Goal: Obtain resource: Obtain resource

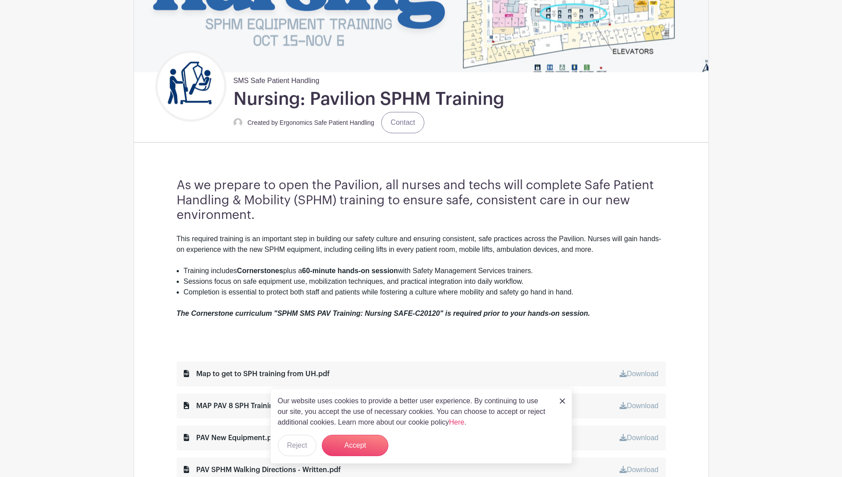
scroll to position [177, 0]
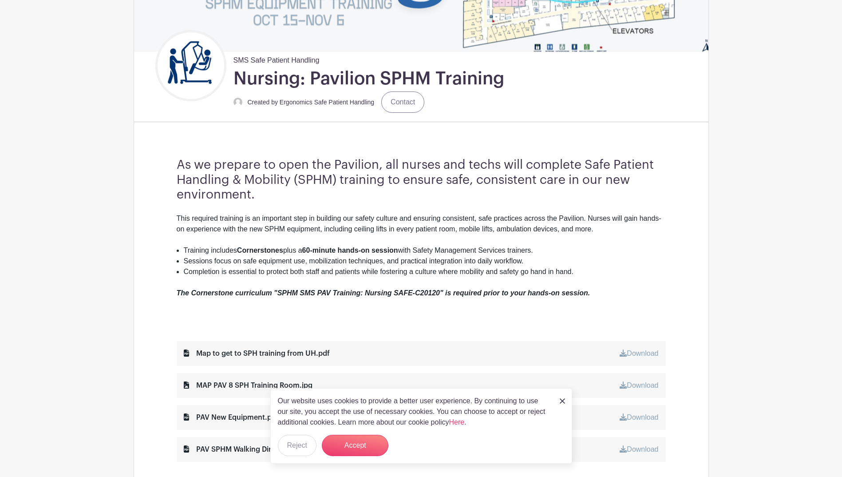
click at [564, 399] on img at bounding box center [561, 400] width 5 height 5
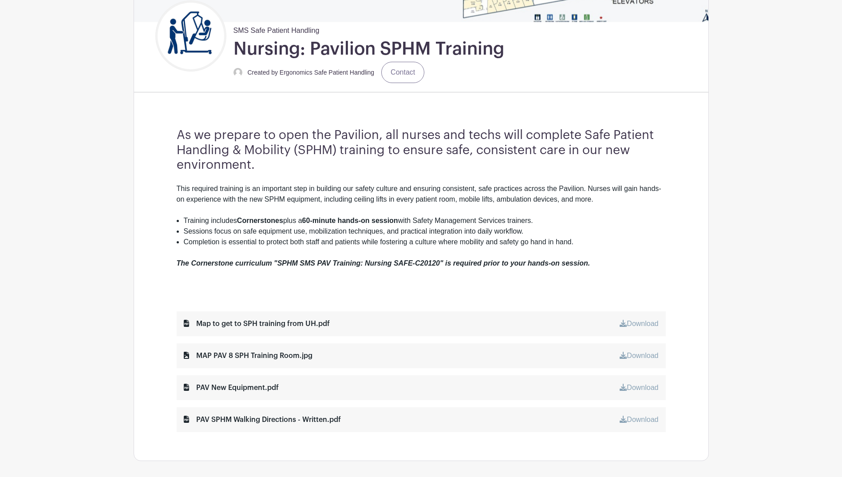
scroll to position [222, 0]
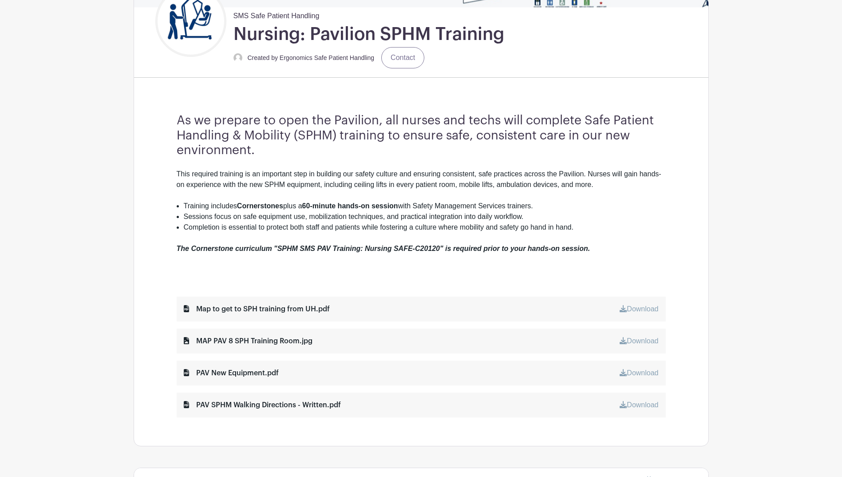
click at [627, 308] on link "Download" at bounding box center [638, 309] width 39 height 8
click at [266, 340] on div "MAP PAV 8 SPH Training Room.jpg" at bounding box center [248, 340] width 129 height 11
click at [641, 337] on link "Download" at bounding box center [638, 341] width 39 height 8
click at [513, 251] on em "The Cornerstone curriculum "SPHM SMS PAV Training: Nursing SAFE-C20120" is requ…" at bounding box center [384, 248] width 414 height 8
click at [282, 340] on div "MAP PAV 8 SPH Training Room.jpg" at bounding box center [248, 340] width 129 height 11
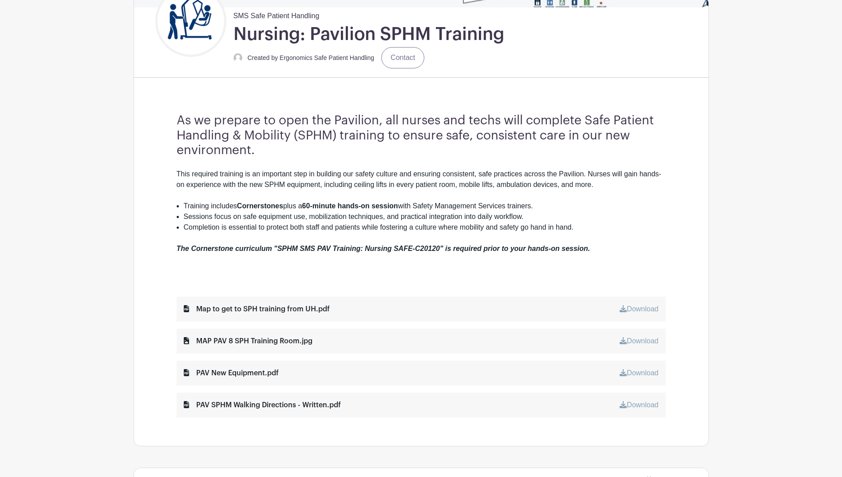
click at [408, 337] on div "MAP PAV 8 SPH Training Room.jpg Download" at bounding box center [421, 340] width 489 height 25
click at [662, 342] on div "MAP PAV 8 SPH Training Room.jpg Download" at bounding box center [421, 340] width 489 height 25
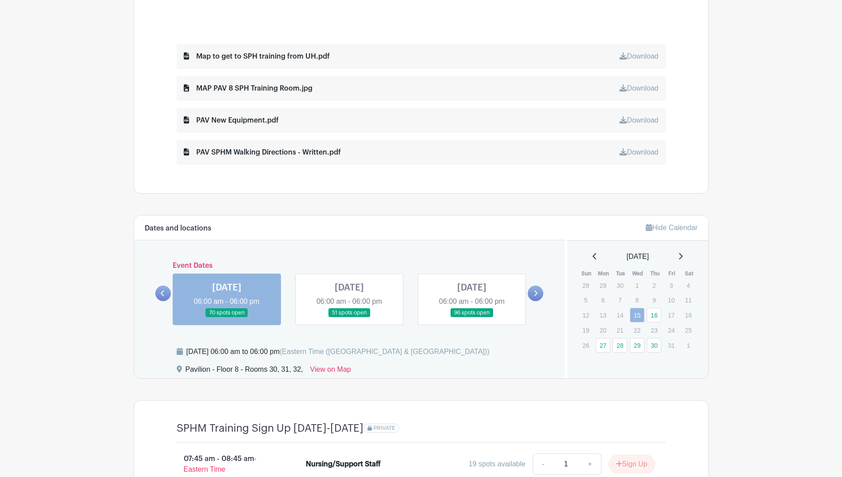
scroll to position [488, 0]
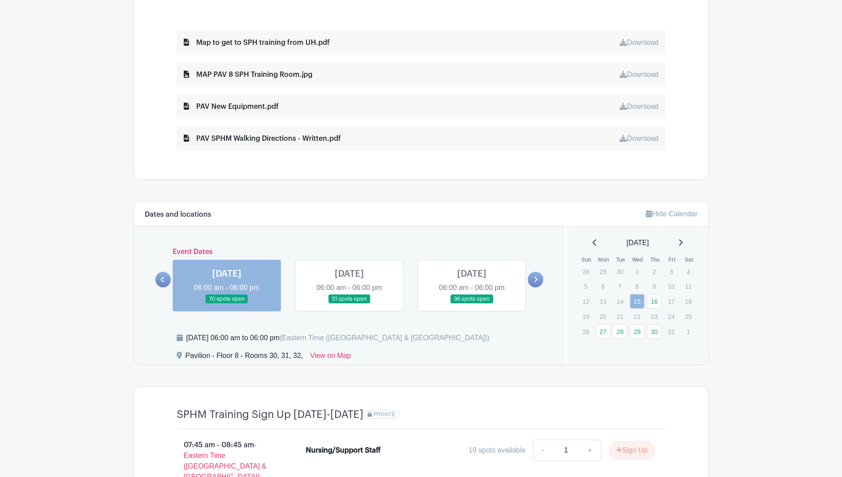
click at [349, 303] on link at bounding box center [349, 303] width 0 height 0
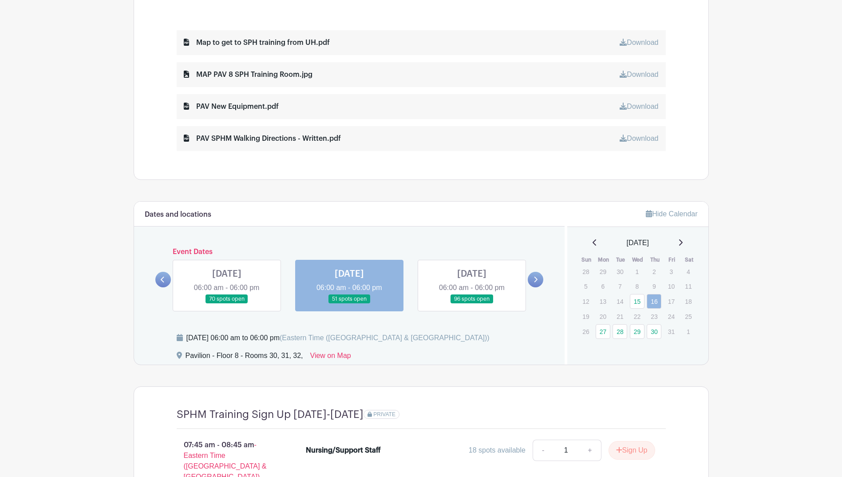
click at [227, 303] on link at bounding box center [227, 303] width 0 height 0
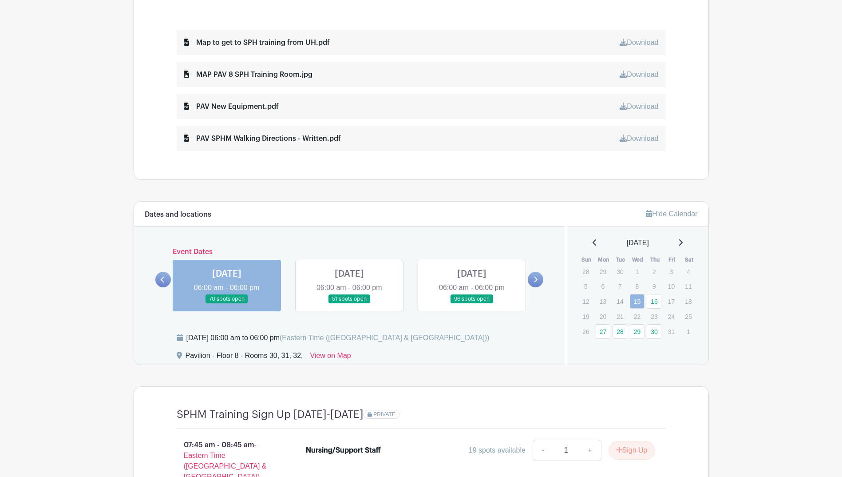
click at [472, 303] on link at bounding box center [472, 303] width 0 height 0
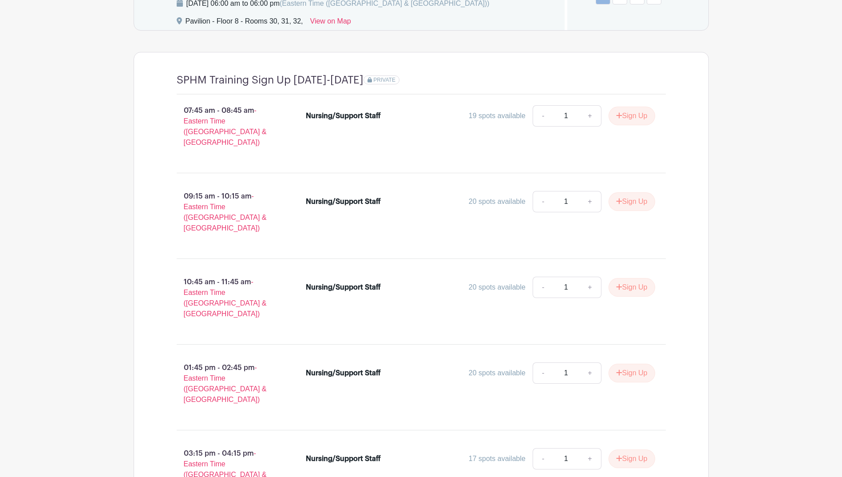
scroll to position [715, 0]
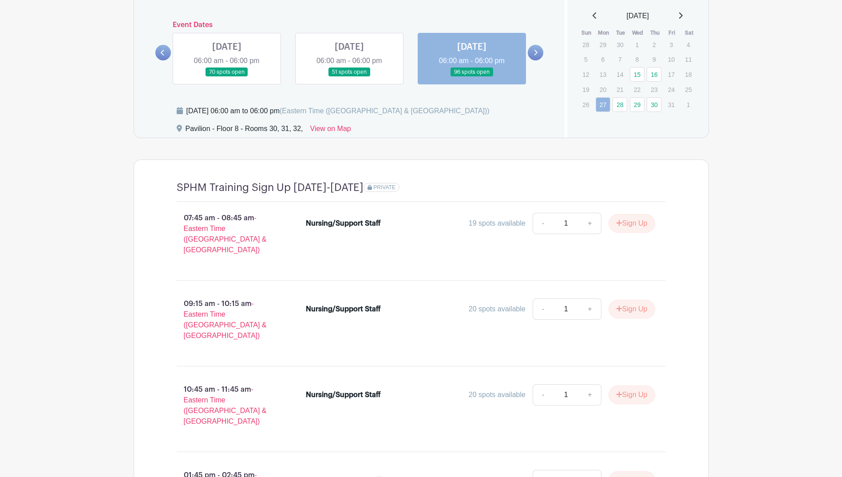
click at [349, 77] on link at bounding box center [349, 77] width 0 height 0
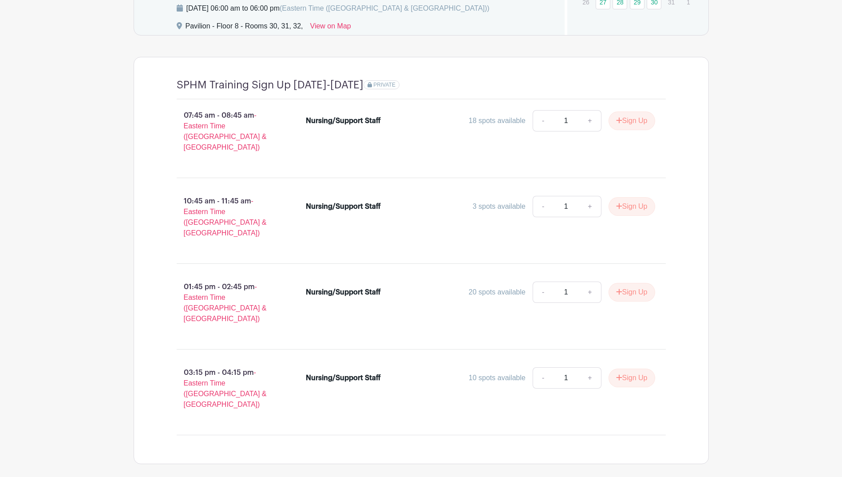
scroll to position [684, 0]
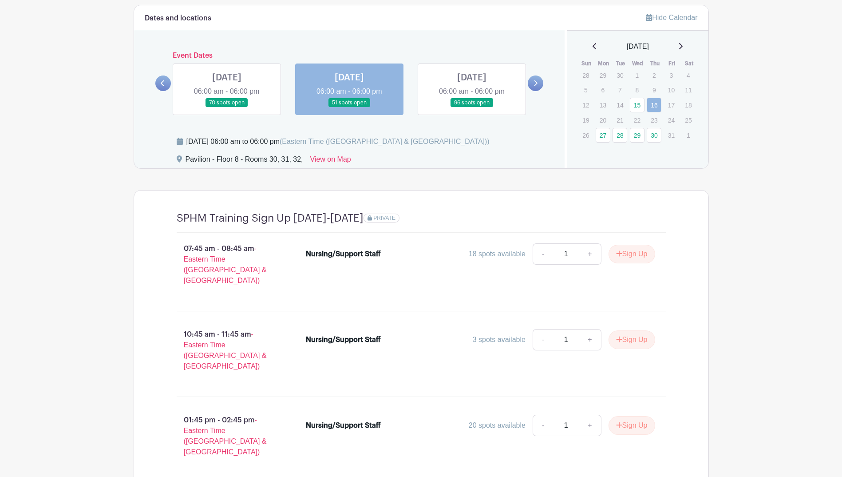
click at [472, 107] on link at bounding box center [472, 107] width 0 height 0
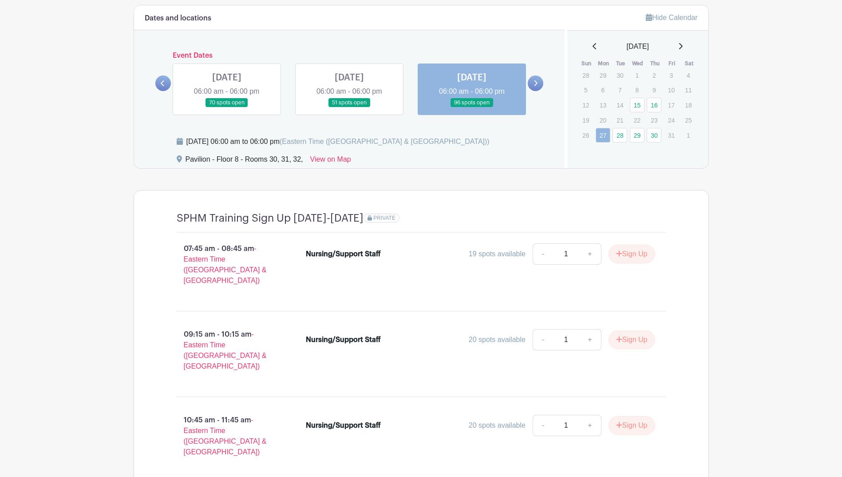
click at [542, 83] on link at bounding box center [536, 83] width 16 height 16
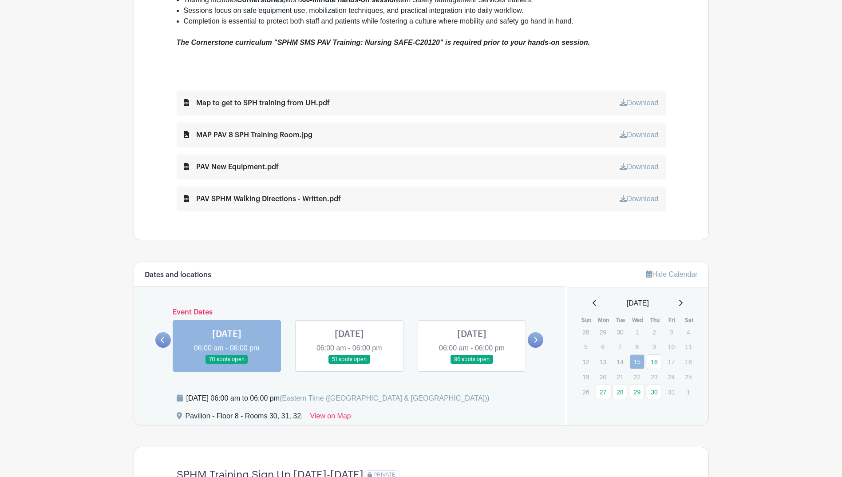
scroll to position [444, 0]
